Goal: Transaction & Acquisition: Purchase product/service

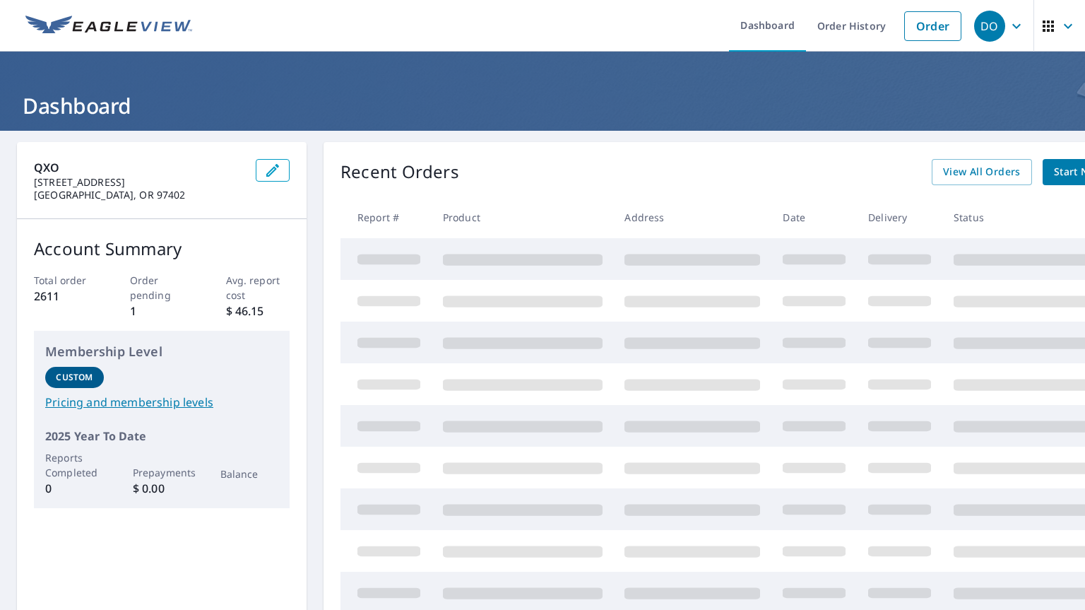
click at [920, 35] on link "Order" at bounding box center [932, 26] width 57 height 30
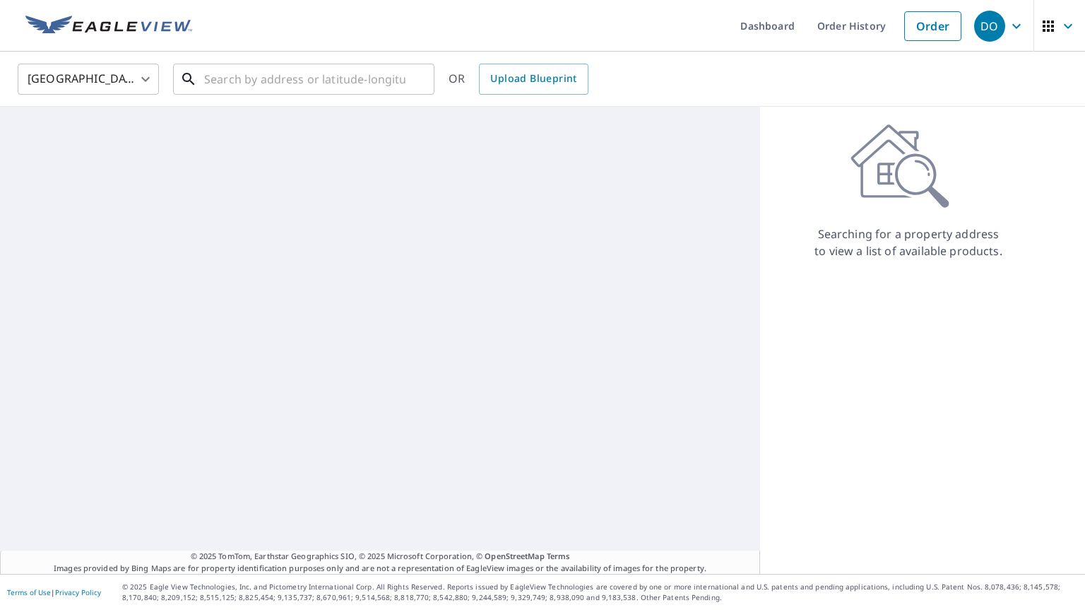
click at [349, 78] on input "text" at bounding box center [304, 79] width 201 height 40
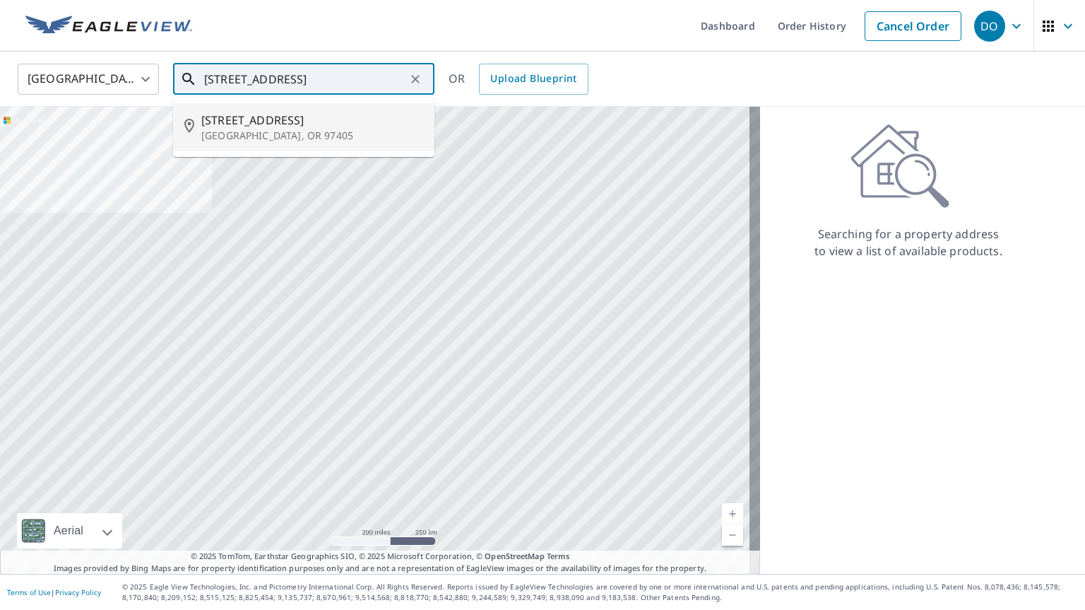
click at [320, 123] on span "[STREET_ADDRESS]" at bounding box center [312, 120] width 222 height 17
type input "[STREET_ADDRESS]"
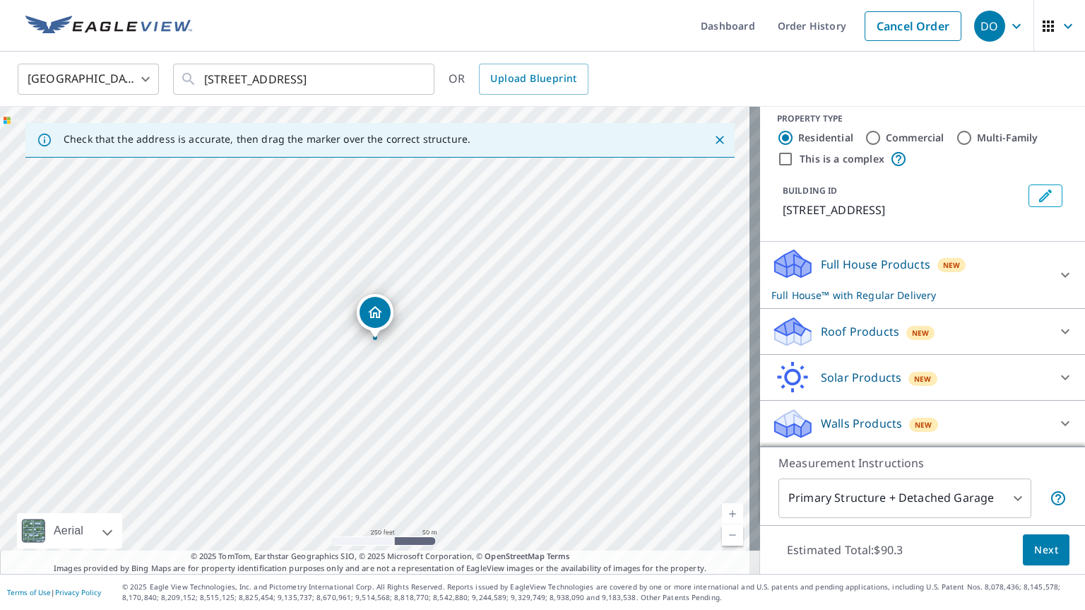
scroll to position [10, 0]
click at [912, 329] on span "New" at bounding box center [921, 334] width 18 height 11
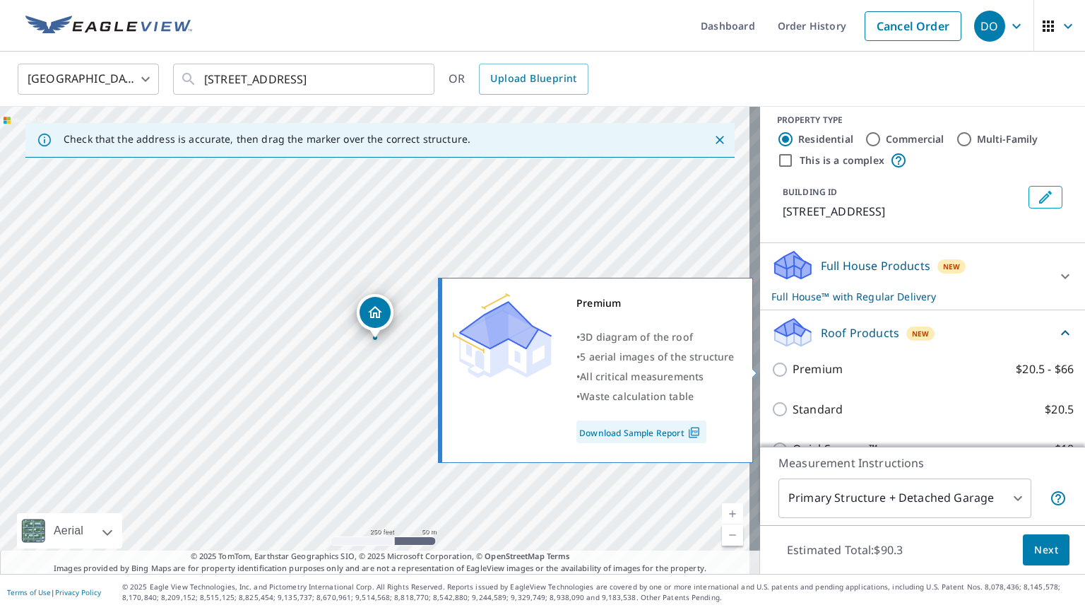
click at [780, 370] on input "Premium $20.5 - $66" at bounding box center [782, 369] width 21 height 17
checkbox input "true"
checkbox input "false"
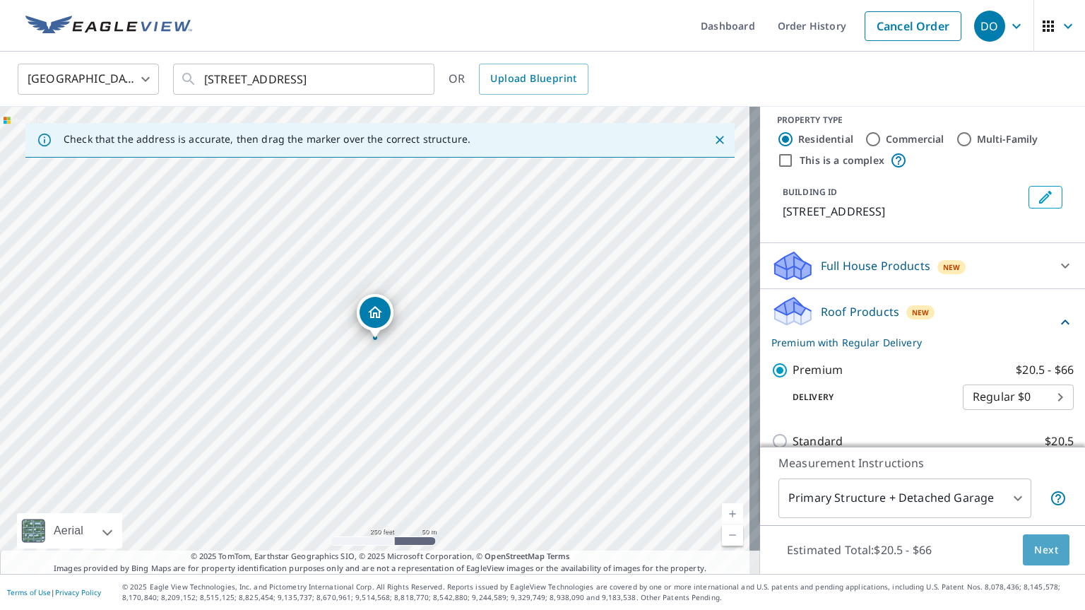
click at [1036, 555] on span "Next" at bounding box center [1046, 550] width 24 height 18
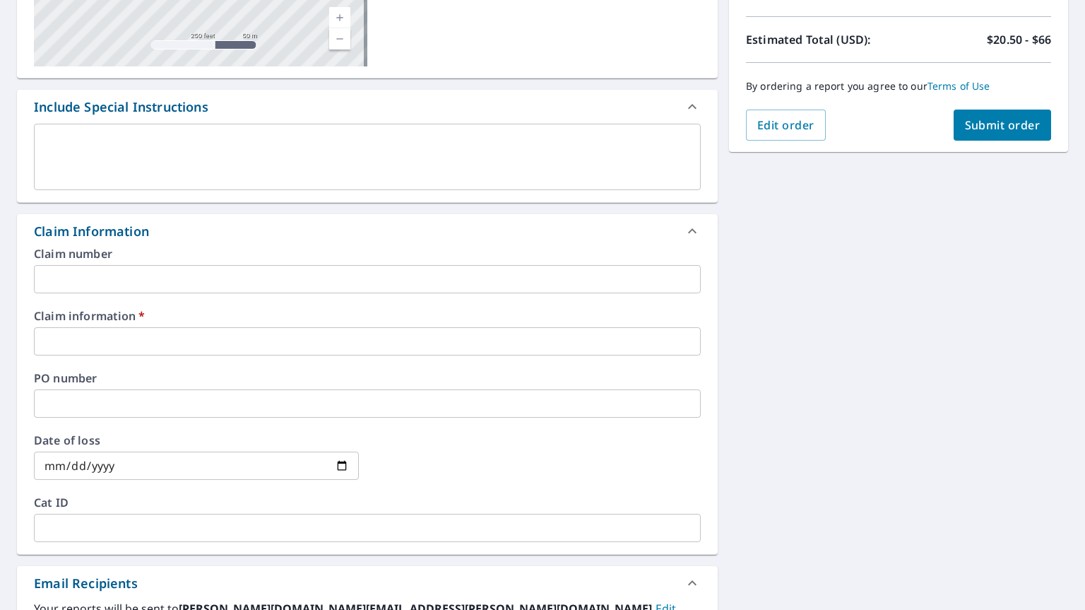
scroll to position [592, 0]
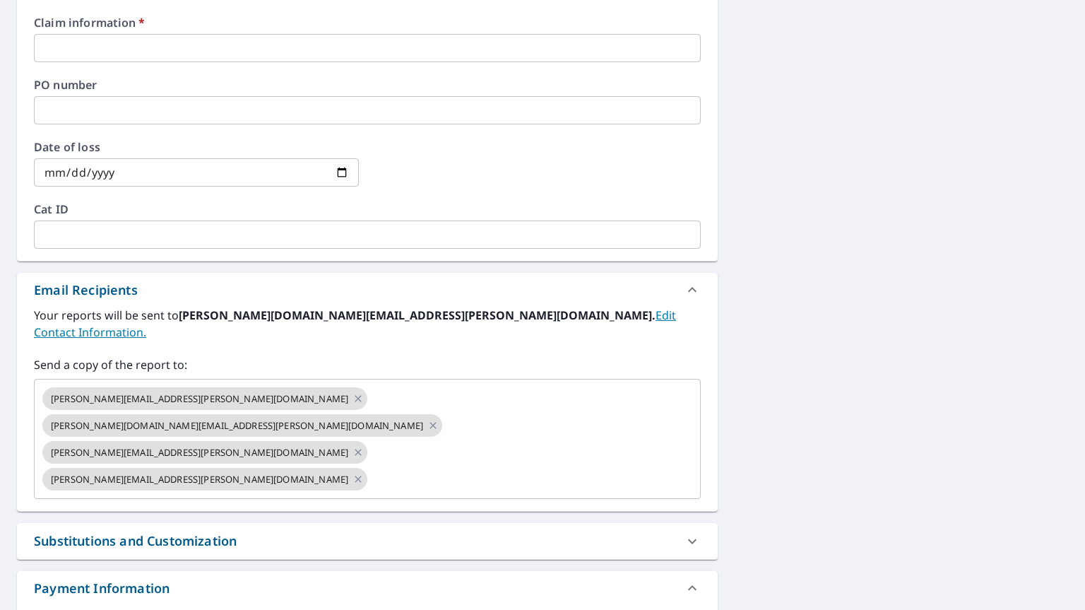
click at [364, 444] on icon at bounding box center [358, 452] width 11 height 16
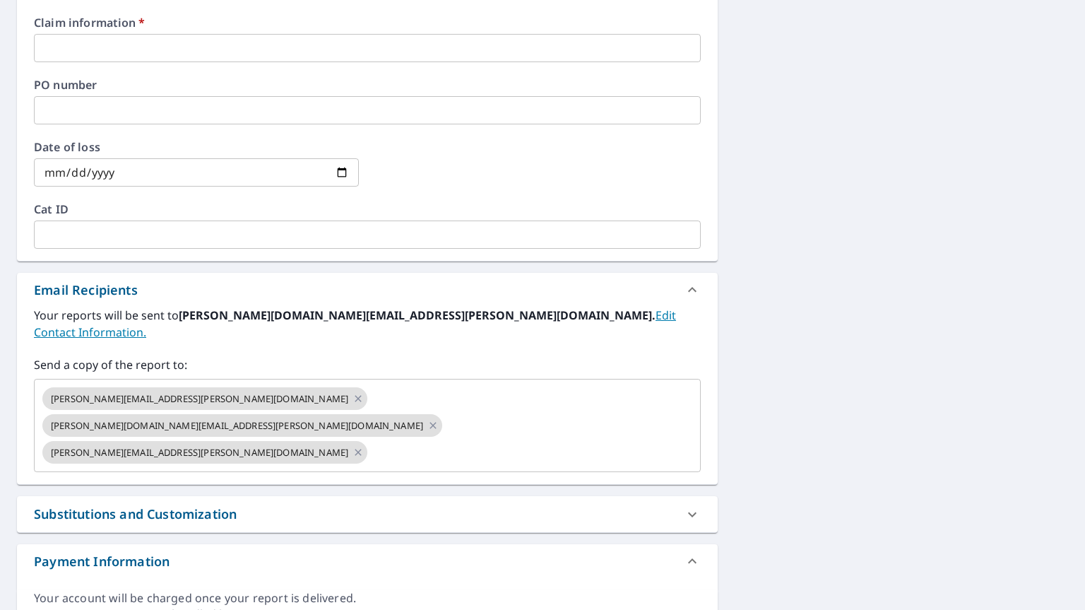
click at [364, 444] on icon at bounding box center [358, 452] width 11 height 16
checkbox input "true"
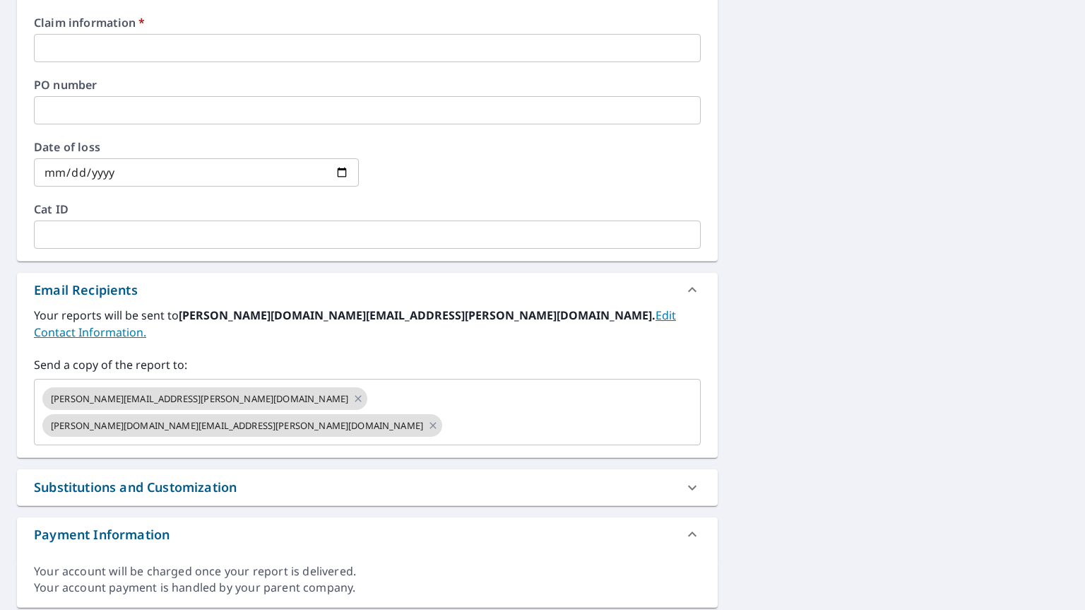
click at [458, 412] on input "text" at bounding box center [558, 425] width 229 height 27
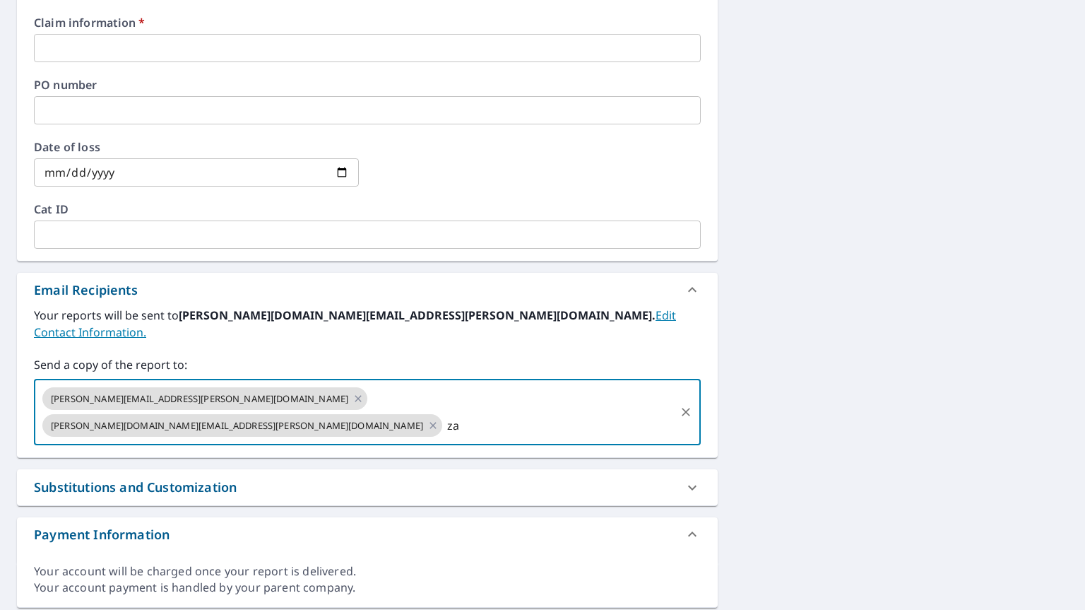
type input "[PERSON_NAME][EMAIL_ADDRESS][DOMAIN_NAME]"
checkbox input "true"
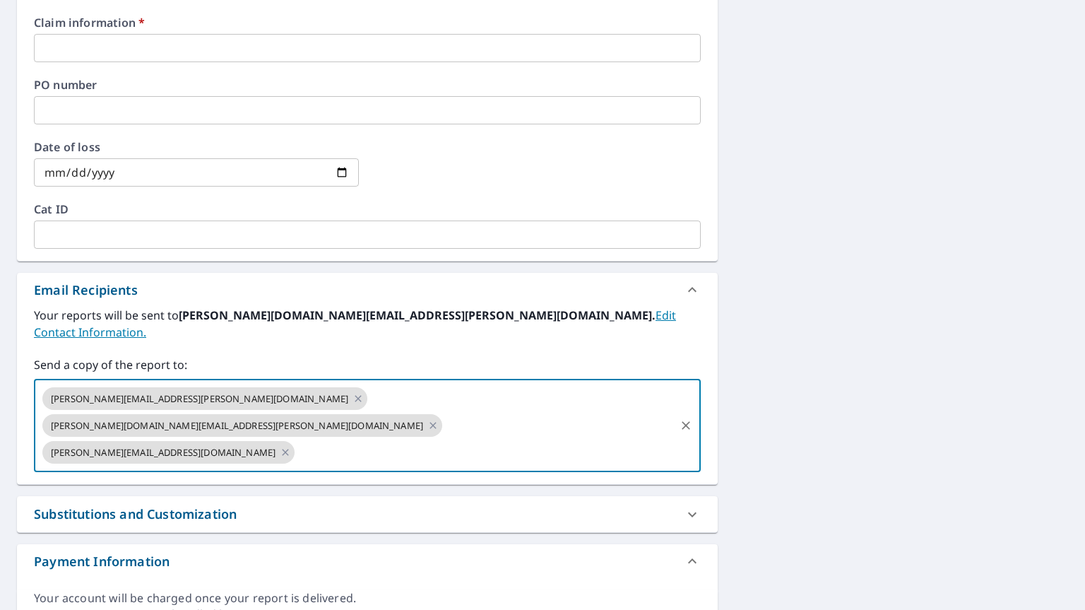
click at [533, 439] on input "text" at bounding box center [485, 452] width 377 height 27
paste input "[EMAIL_ADDRESS][DOMAIN_NAME]"
type input "[EMAIL_ADDRESS][DOMAIN_NAME]"
checkbox input "true"
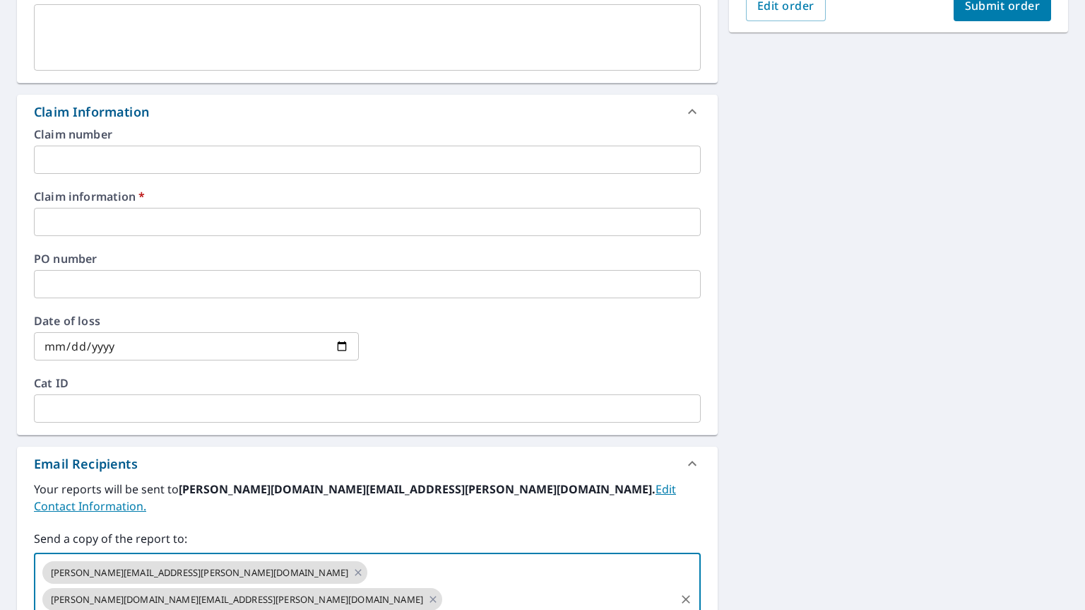
scroll to position [168, 0]
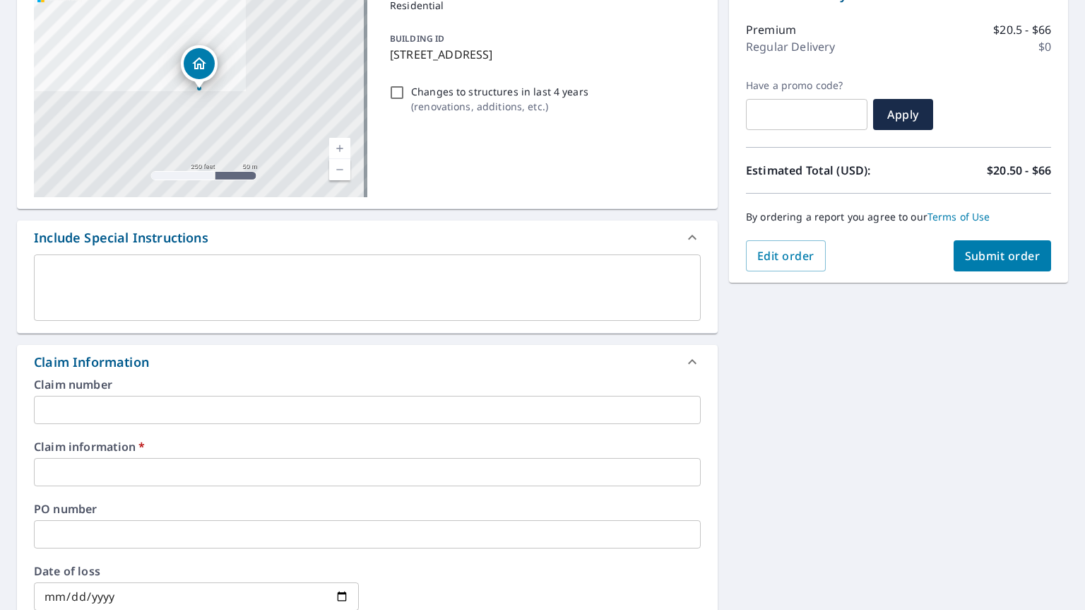
click at [99, 462] on input "text" at bounding box center [367, 472] width 667 height 28
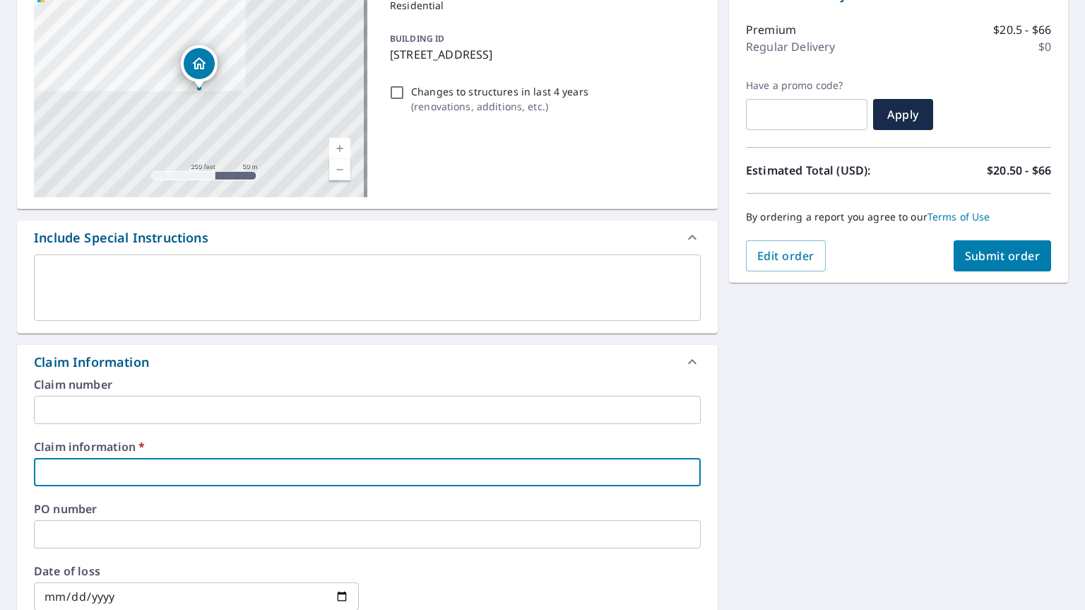
type input "3"
checkbox input "true"
type input "39"
checkbox input "true"
type input "390"
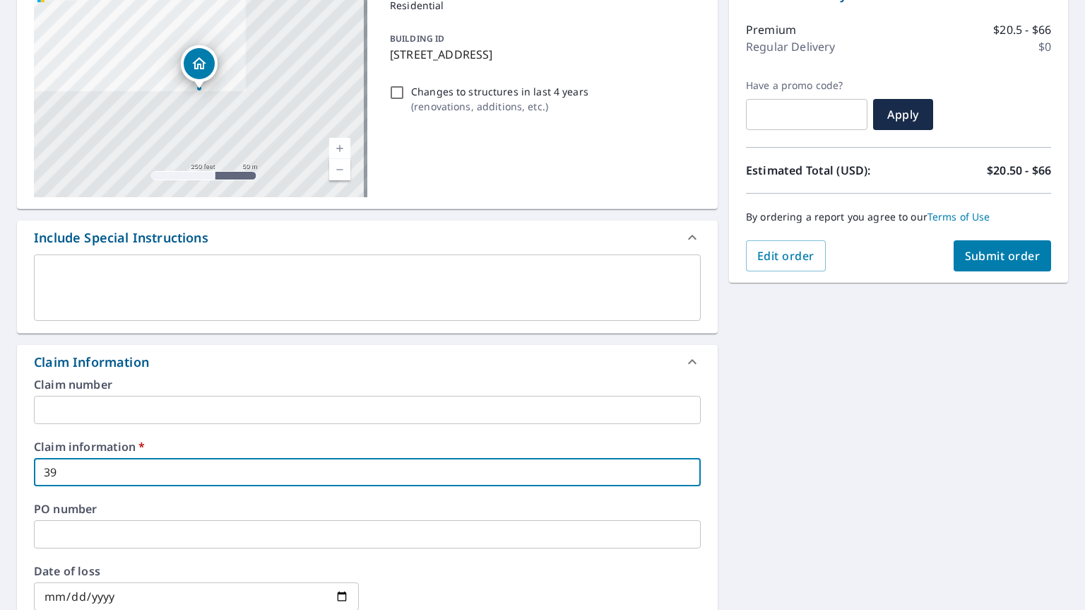
checkbox input "true"
type input "3906"
checkbox input "true"
type input "39064"
checkbox input "true"
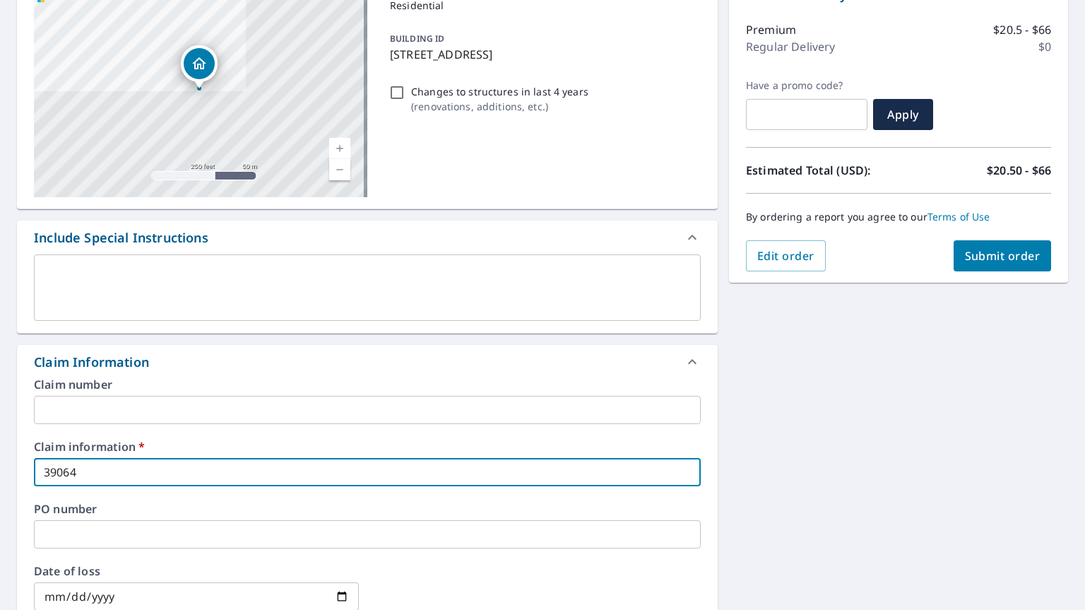
type input "390645"
checkbox input "true"
type input "390645"
click at [1015, 265] on button "Submit order" at bounding box center [1003, 255] width 98 height 31
checkbox input "true"
